Goal: Task Accomplishment & Management: Manage account settings

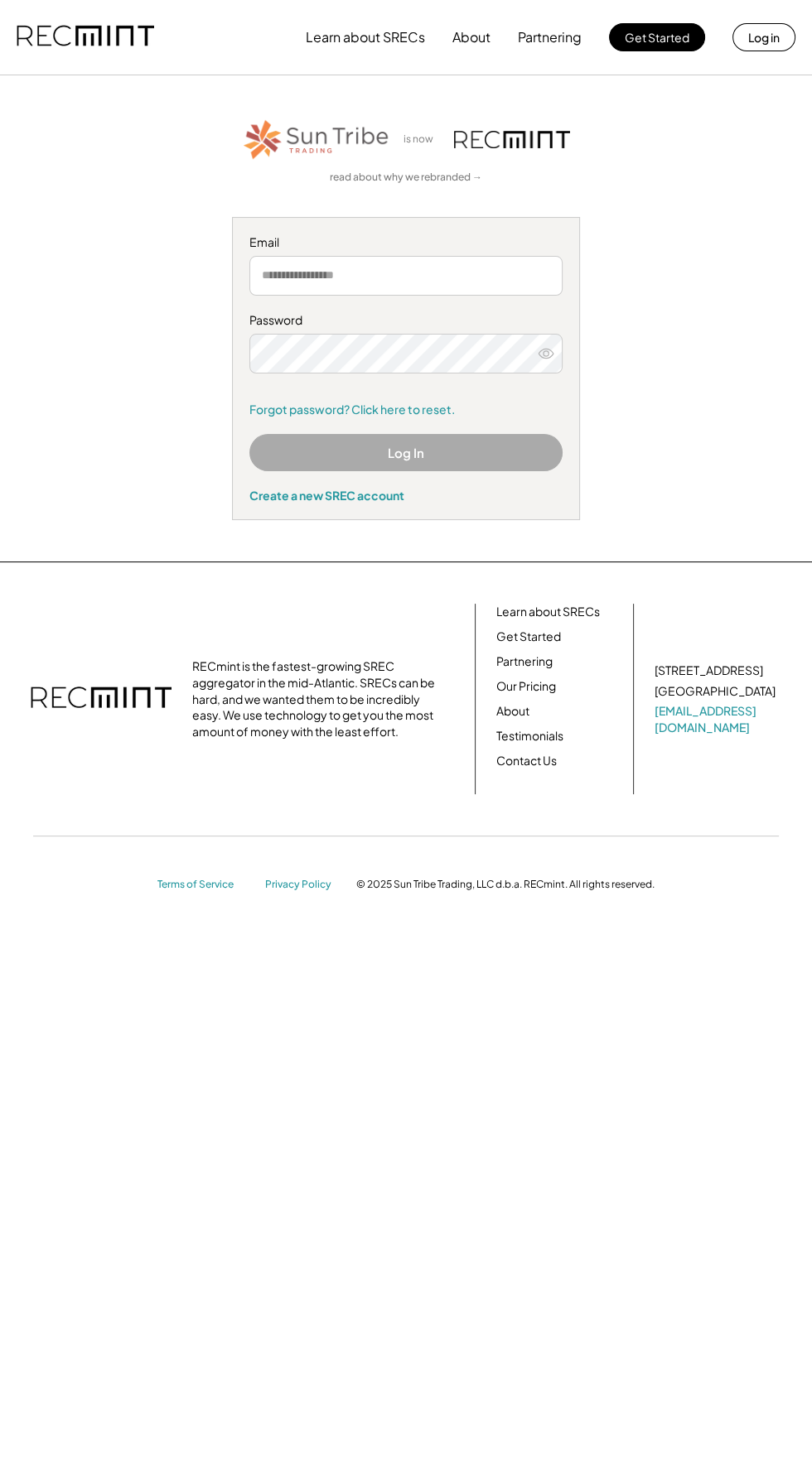
type input "**********"
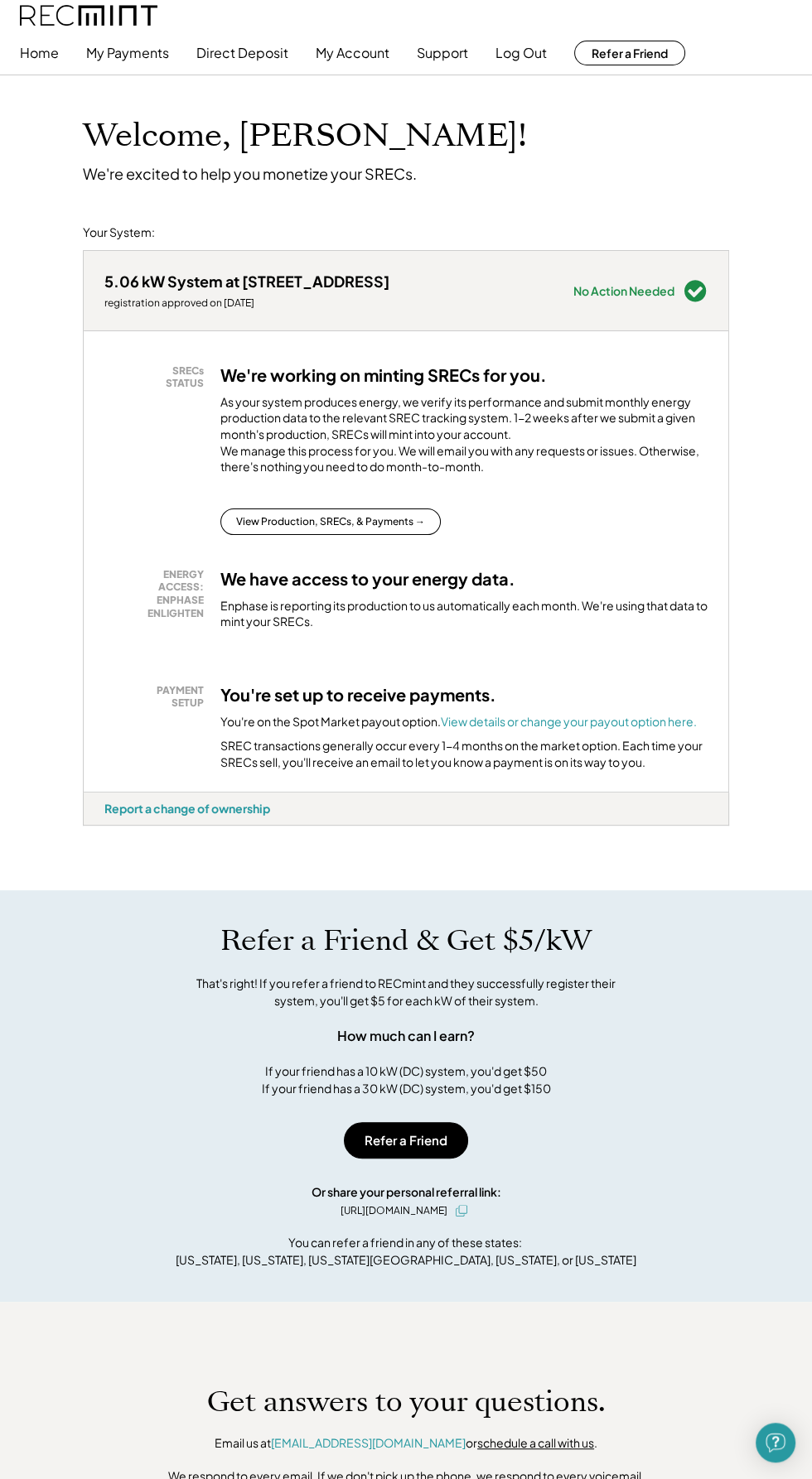
click at [140, 55] on button "My Payments" at bounding box center [128, 53] width 83 height 33
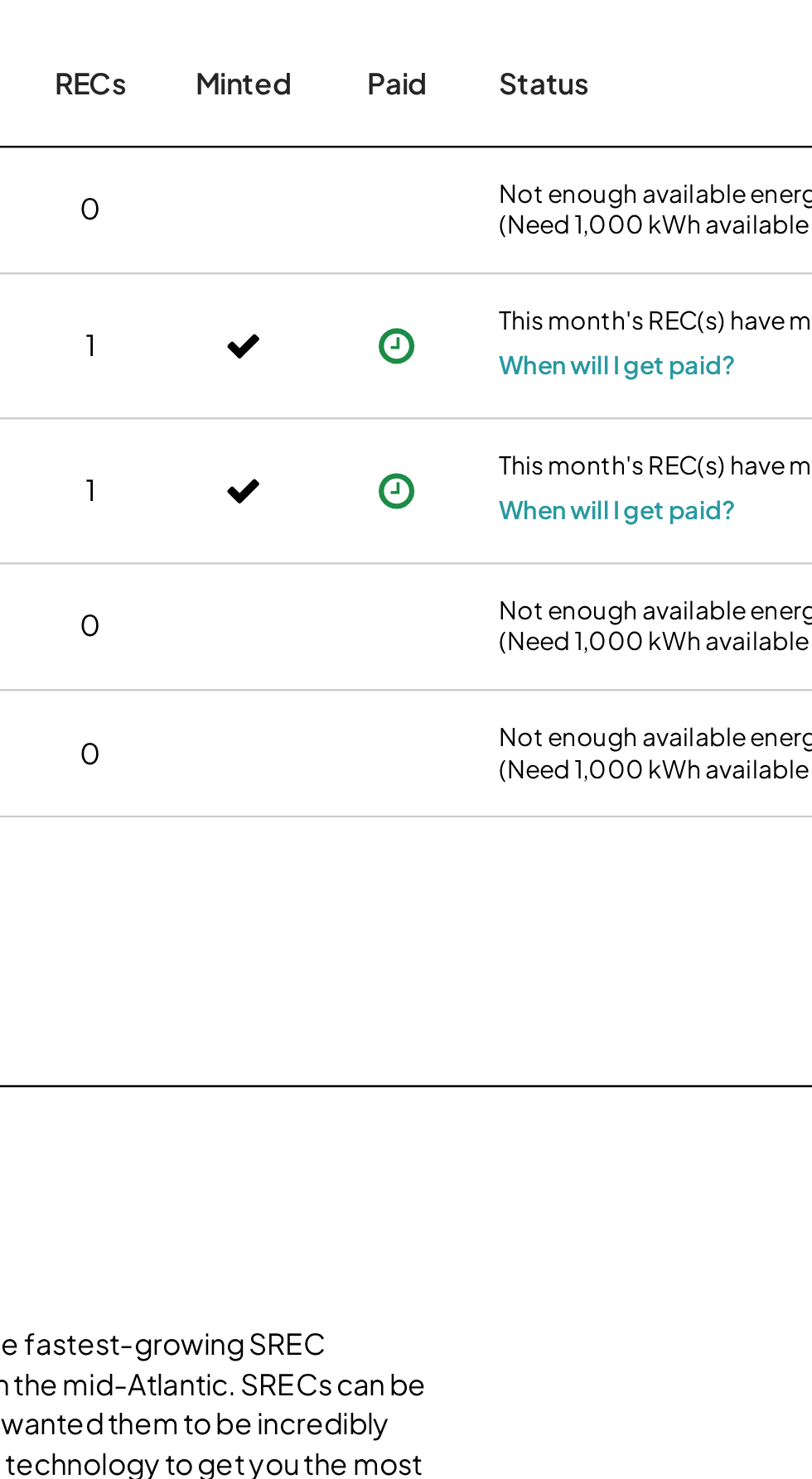
click at [543, 805] on icon at bounding box center [547, 807] width 17 height 17
click at [549, 812] on use at bounding box center [547, 807] width 15 height 15
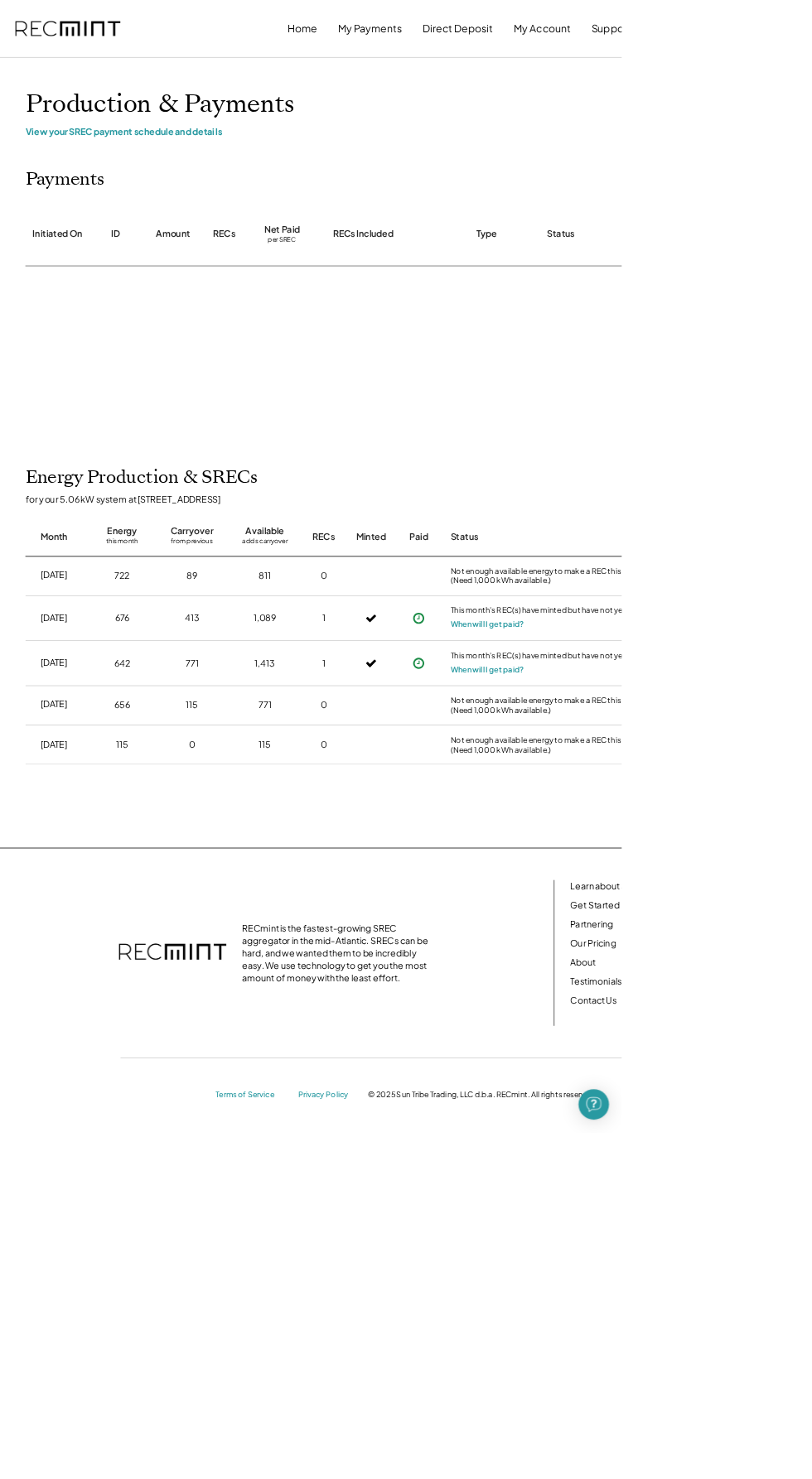
click at [546, 921] on div at bounding box center [546, 921] width 41 height 18
click at [546, 866] on icon at bounding box center [547, 866] width 17 height 17
click at [602, 805] on div "This month's REC(s) have minted but have not yet been paid." at bounding box center [728, 799] width 282 height 17
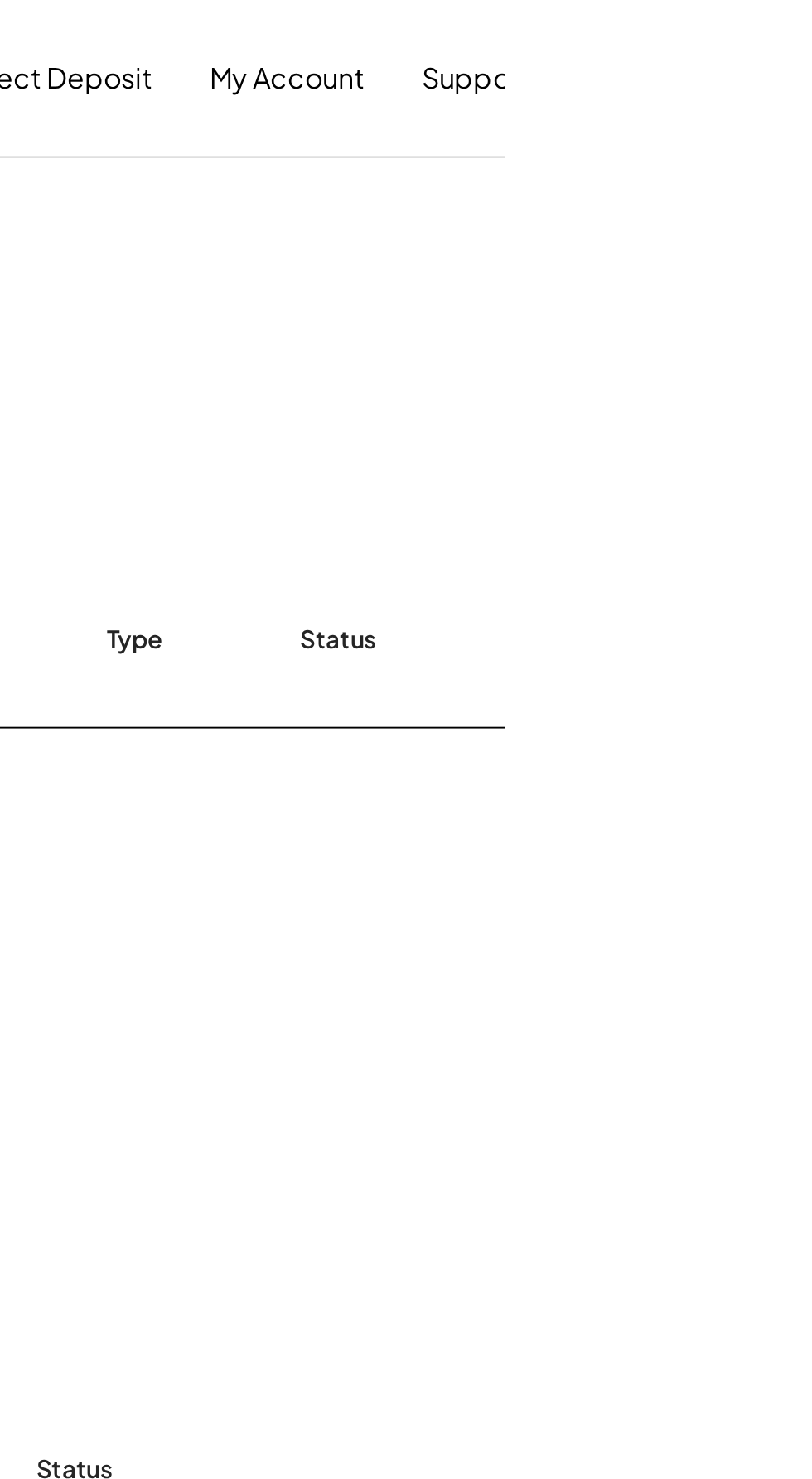
click at [704, 40] on button "My Account" at bounding box center [707, 38] width 73 height 33
click at [727, 39] on button "My Account" at bounding box center [707, 38] width 73 height 33
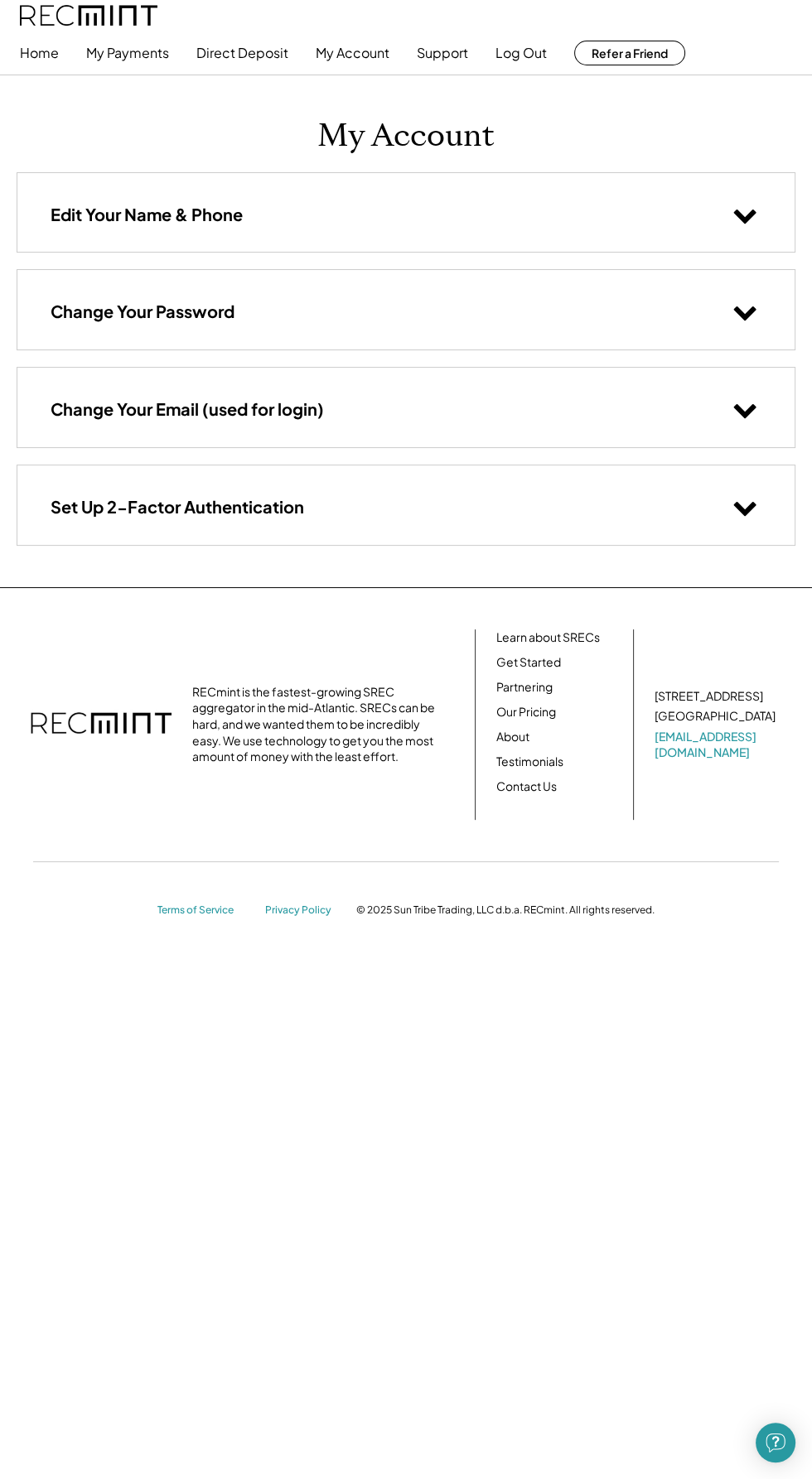
click at [260, 52] on button "Direct Deposit" at bounding box center [242, 53] width 92 height 33
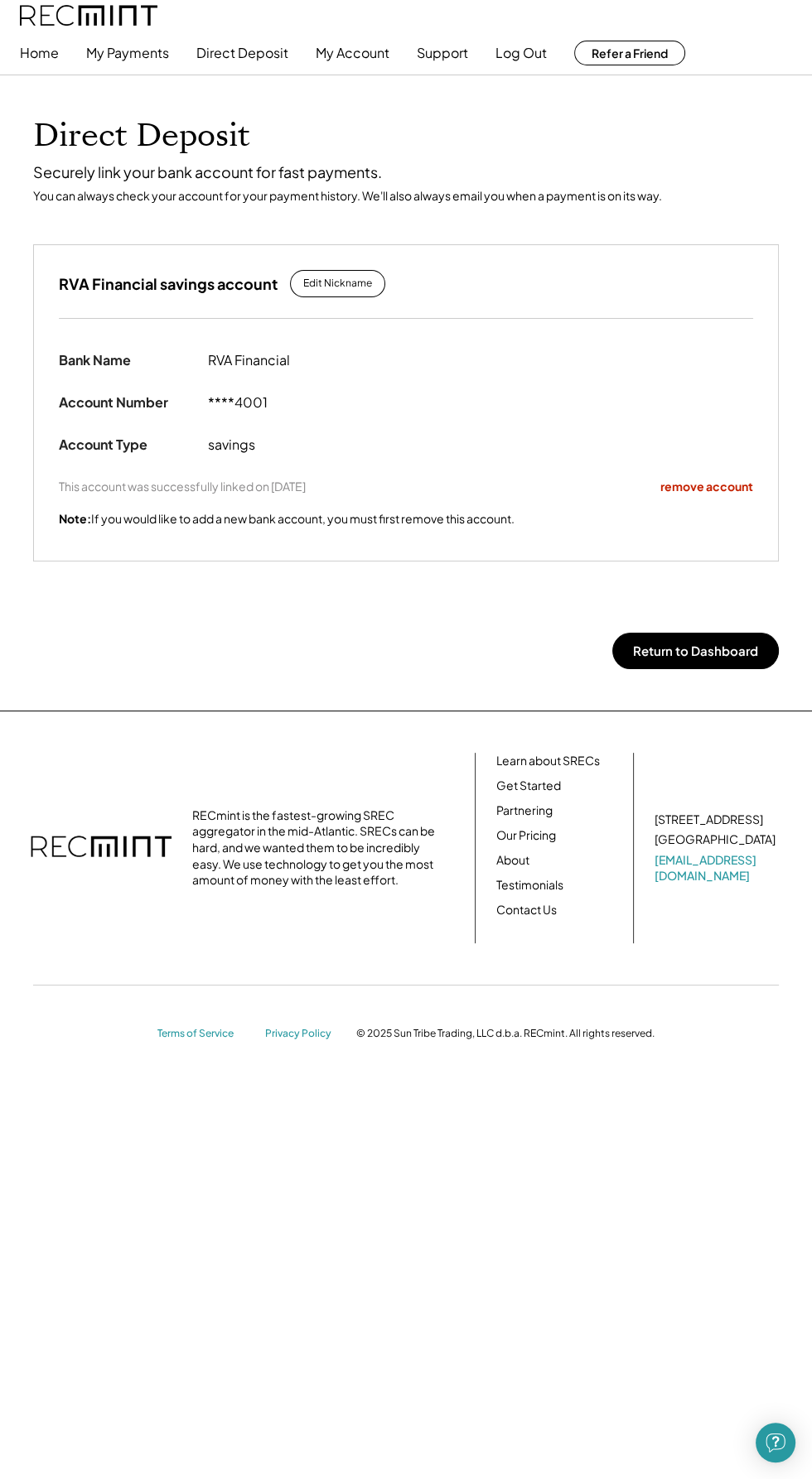
click at [164, 74] on div at bounding box center [406, 74] width 812 height 1
click at [351, 283] on div "Edit Nickname" at bounding box center [337, 283] width 69 height 14
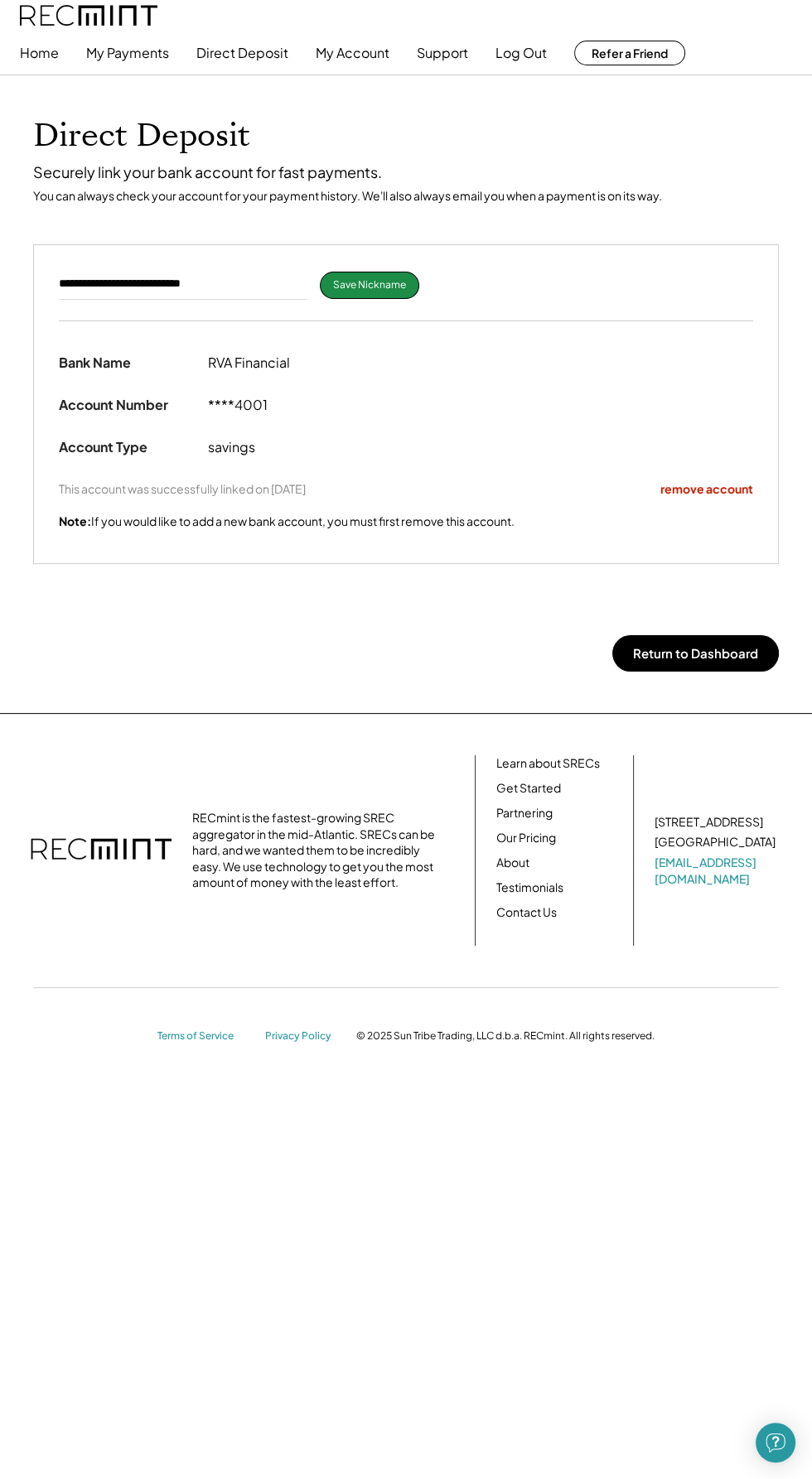
click at [753, 657] on button "Return to Dashboard" at bounding box center [694, 654] width 166 height 37
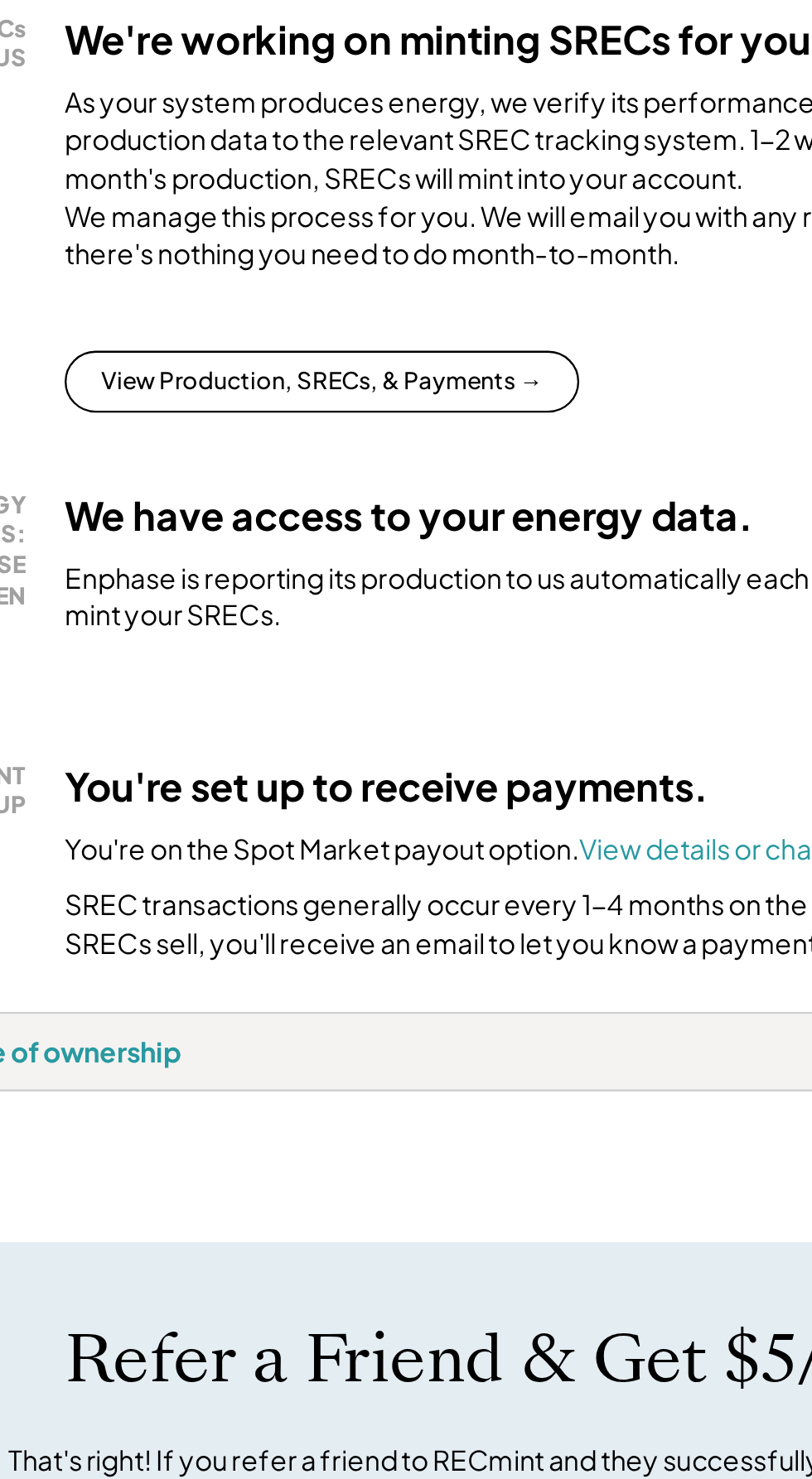
click at [420, 535] on button "View Production, SRECs, & Payments →" at bounding box center [331, 522] width 220 height 27
